Goal: Information Seeking & Learning: Learn about a topic

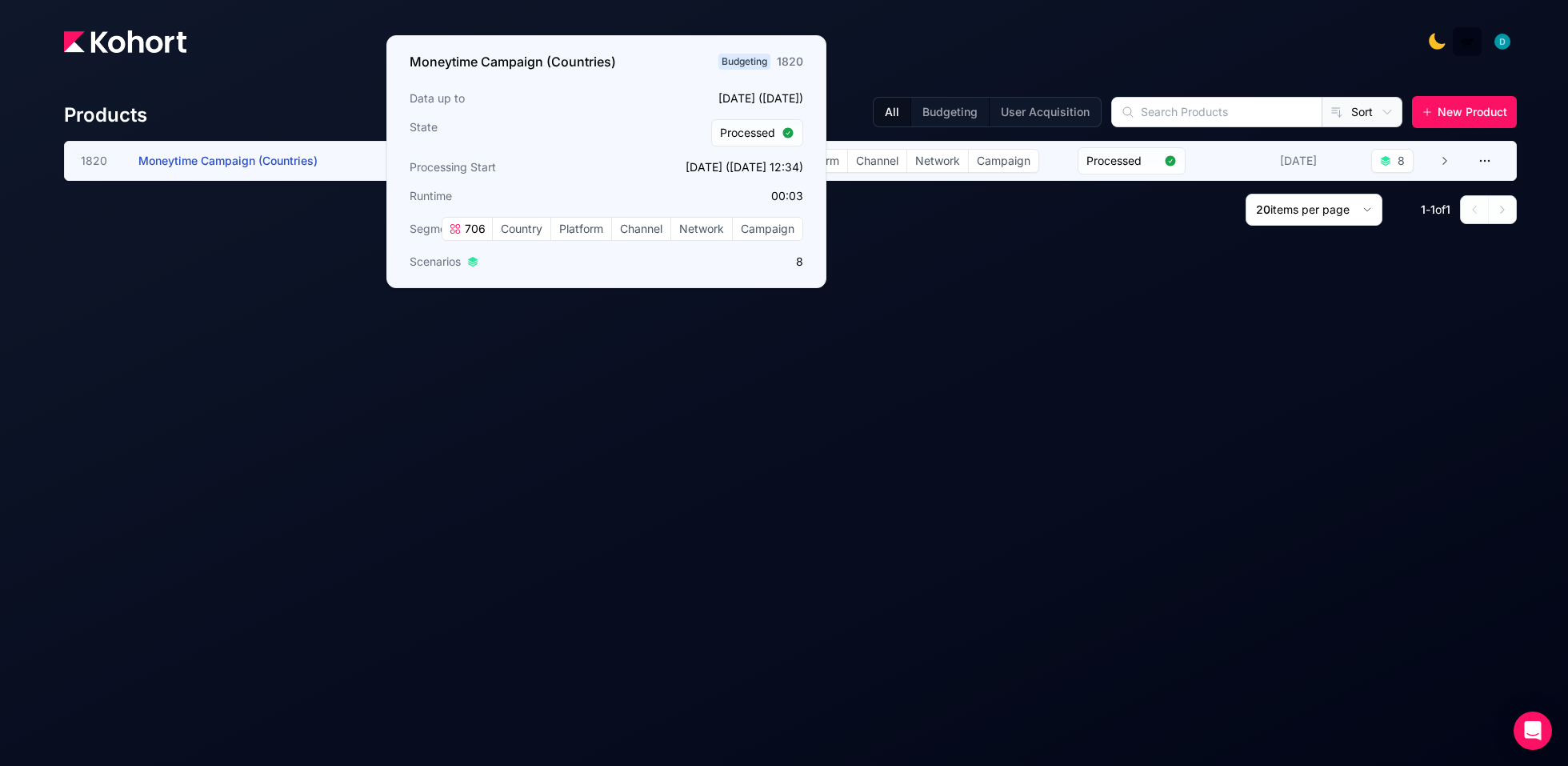
click at [273, 165] on span "Moneytime Campaign (Countries)" at bounding box center [228, 161] width 179 height 14
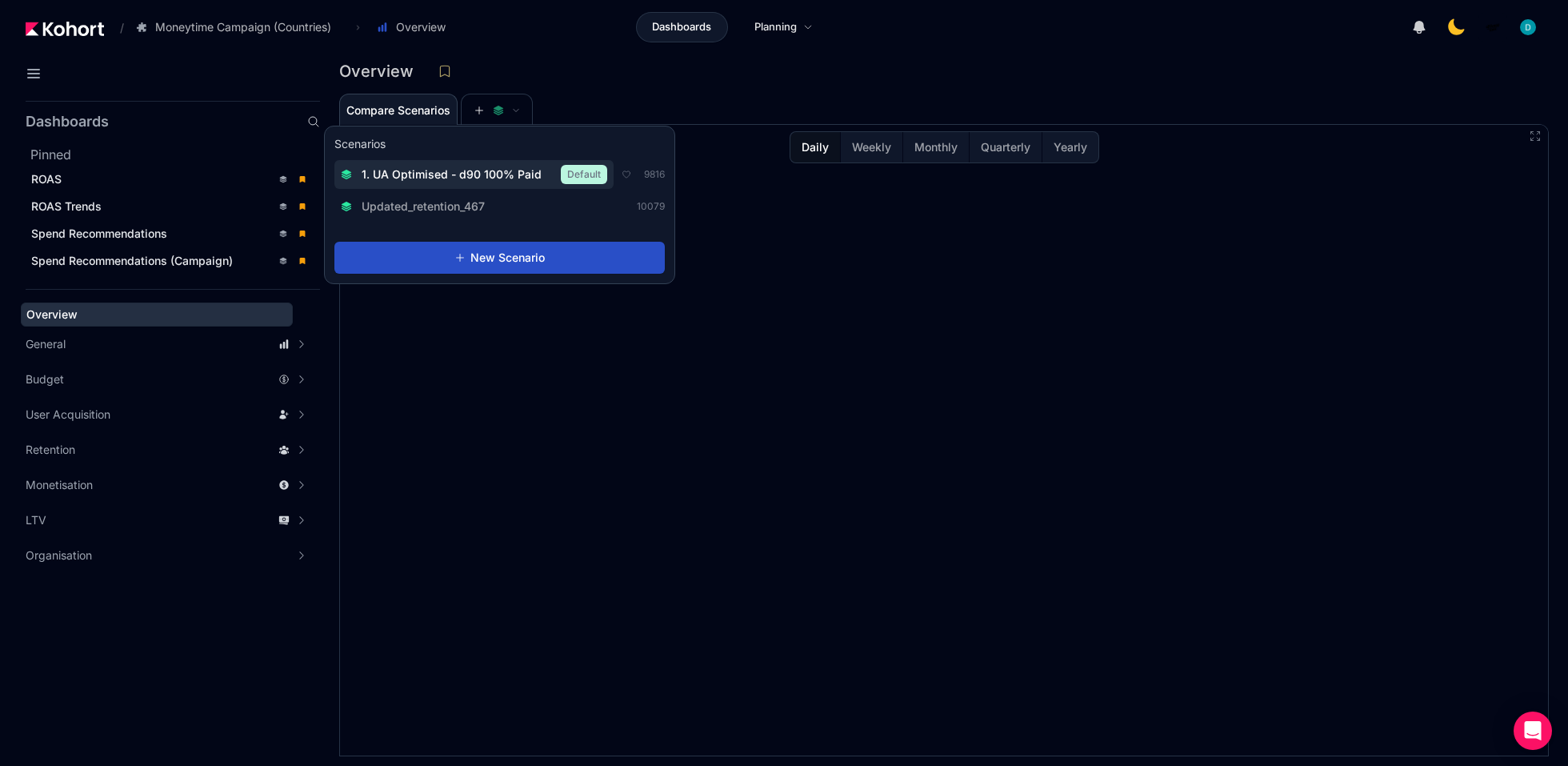
click at [480, 169] on span "1. UA Optimised - d90 100% Paid" at bounding box center [451, 174] width 180 height 16
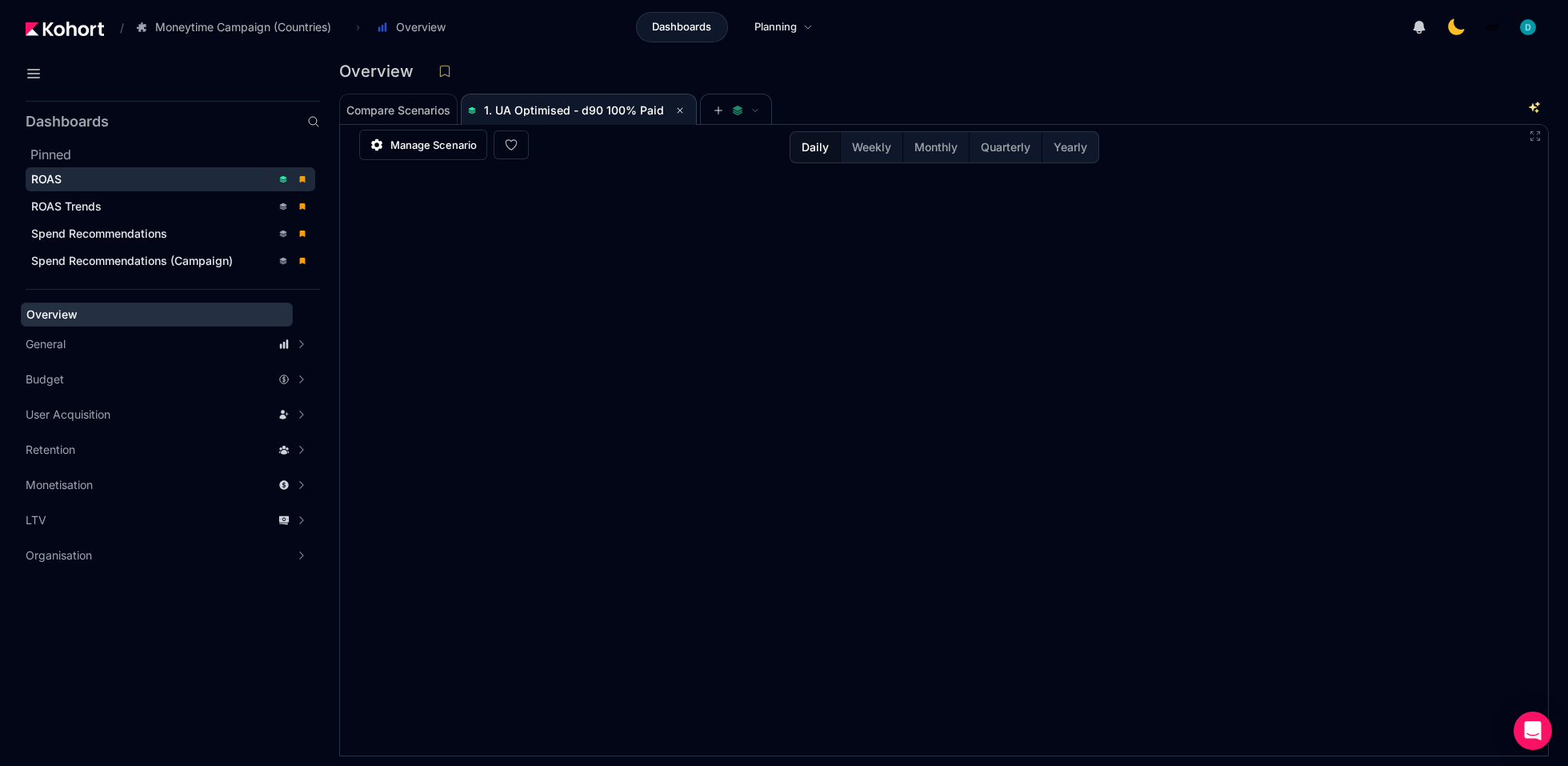
click at [75, 171] on div "ROAS" at bounding box center [151, 179] width 240 height 16
